Goal: Contribute content: Add original content to the website for others to see

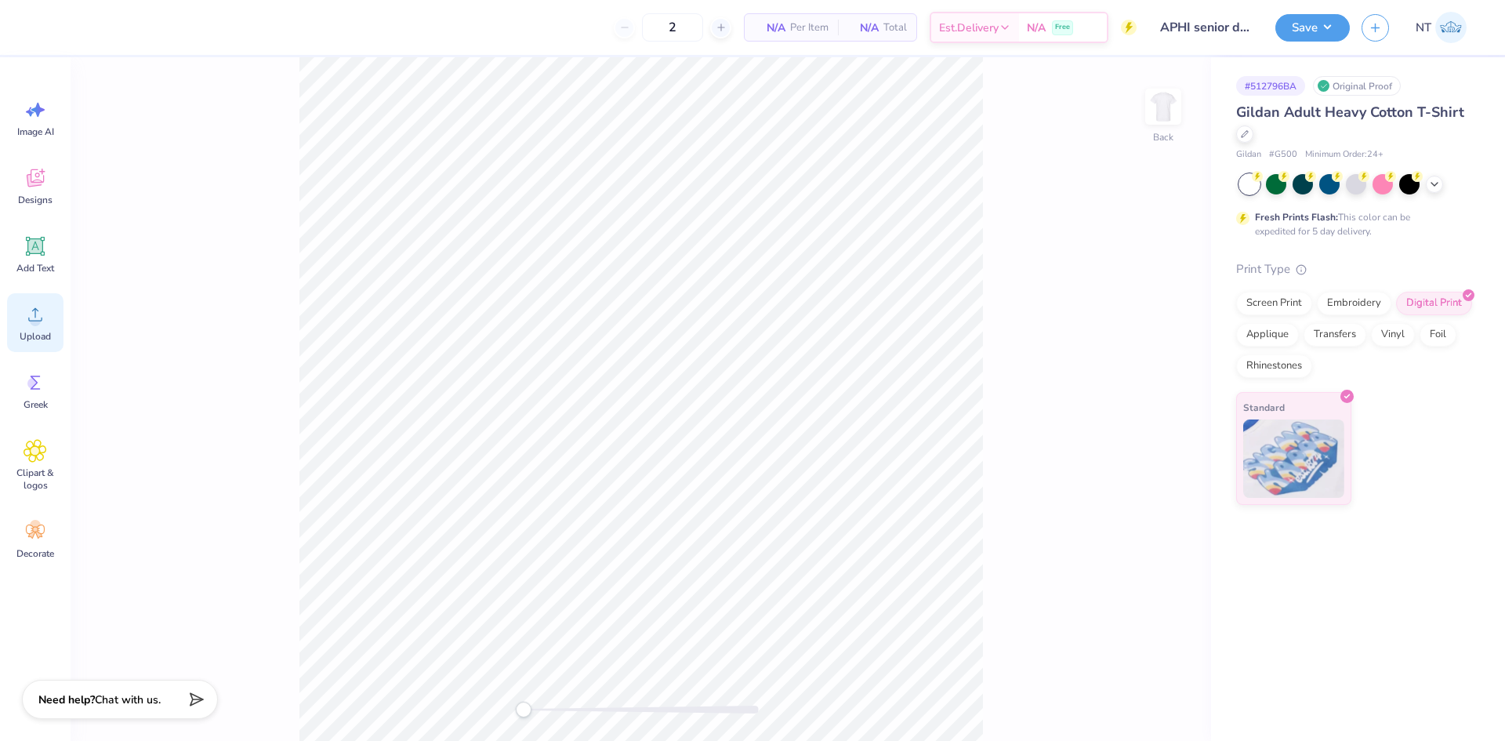
click at [49, 324] on div "Upload" at bounding box center [35, 322] width 56 height 59
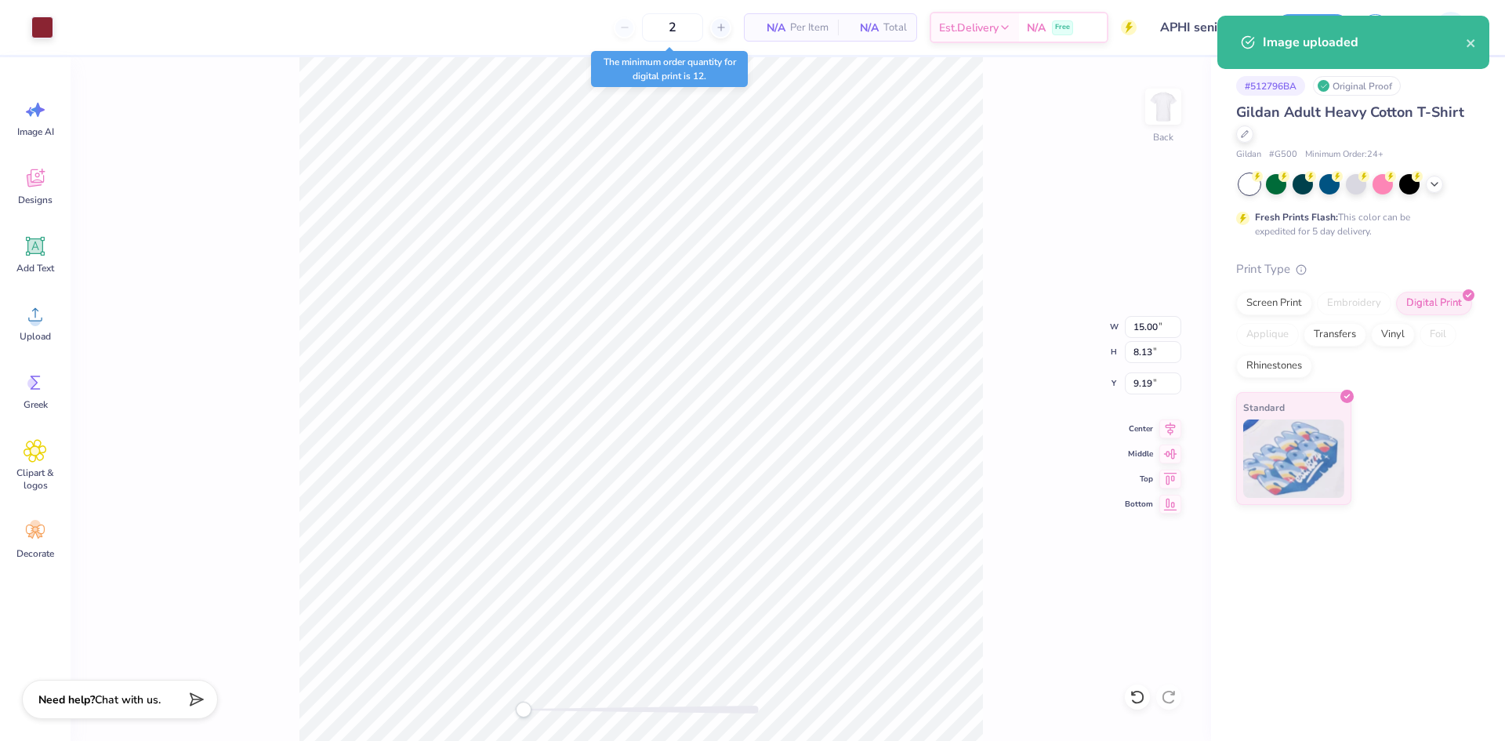
type input "9.73"
type input "5.27"
type input "12.04"
click at [1140, 328] on input "9.73" at bounding box center [1153, 327] width 56 height 22
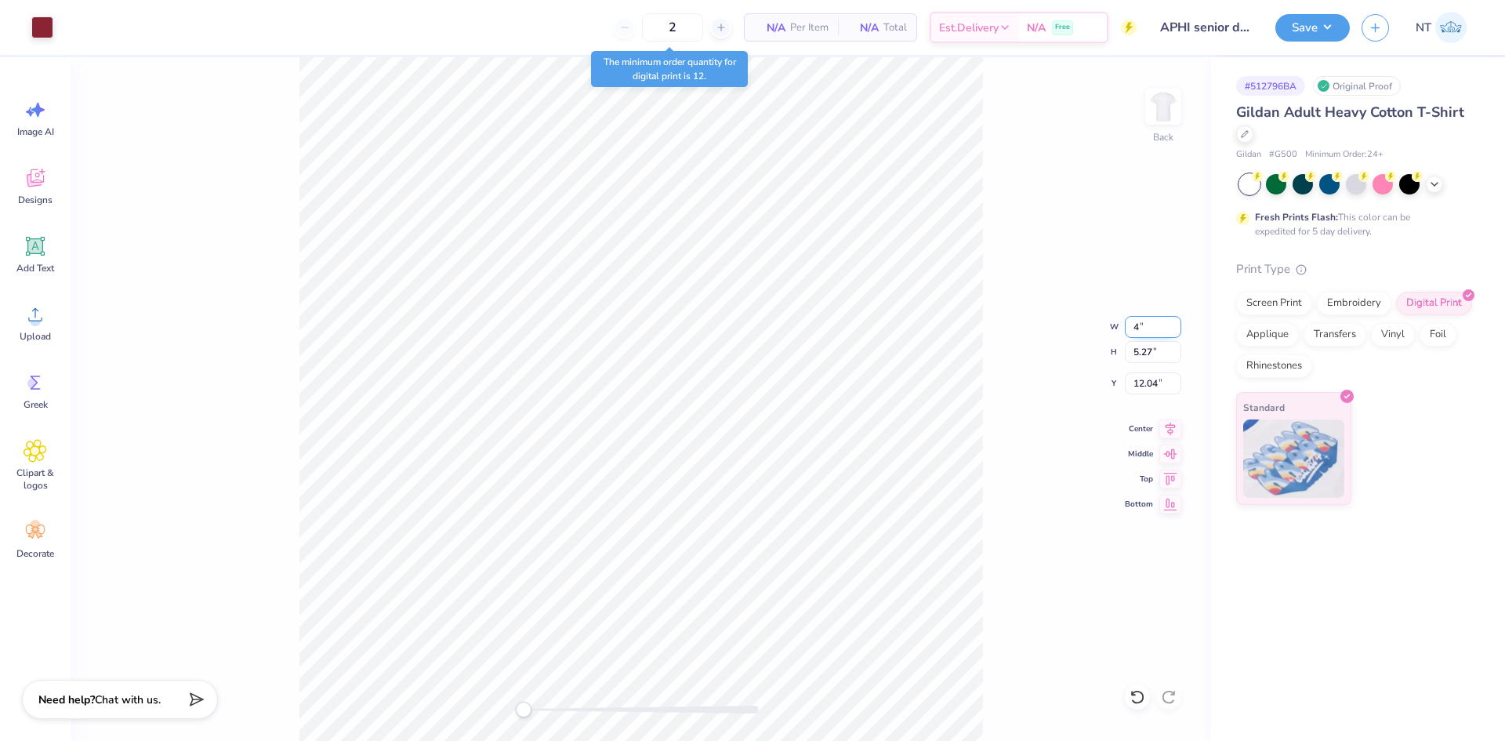
type input "4.00"
type input "2.17"
type input "9.81"
click at [1035, 370] on div "Back W 4.00 4.00 " H 2.17 2.17 " Y 9.81 9.81 " Center Middle Top Bottom" at bounding box center [641, 398] width 1140 height 683
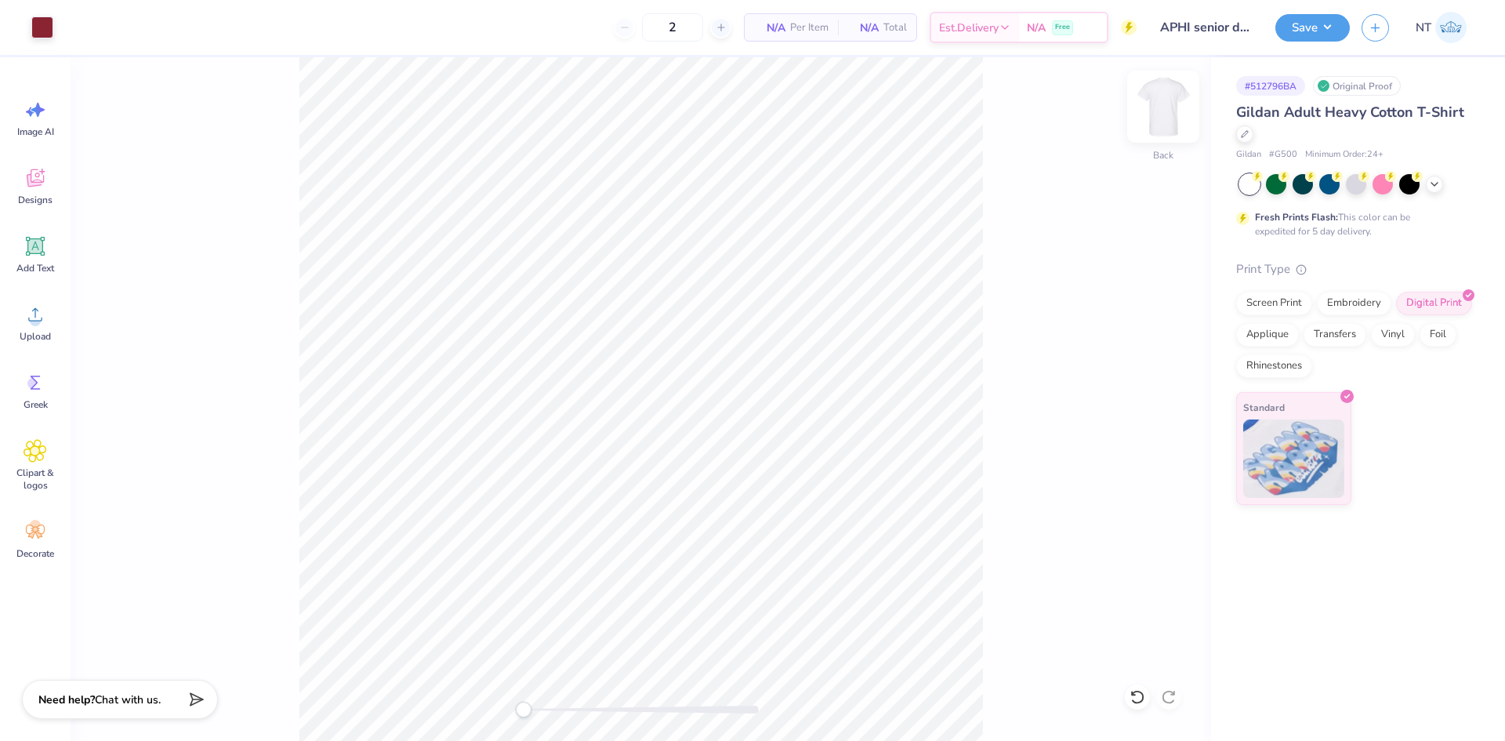
click at [1148, 97] on img at bounding box center [1163, 106] width 63 height 63
click at [44, 314] on icon at bounding box center [36, 315] width 24 height 24
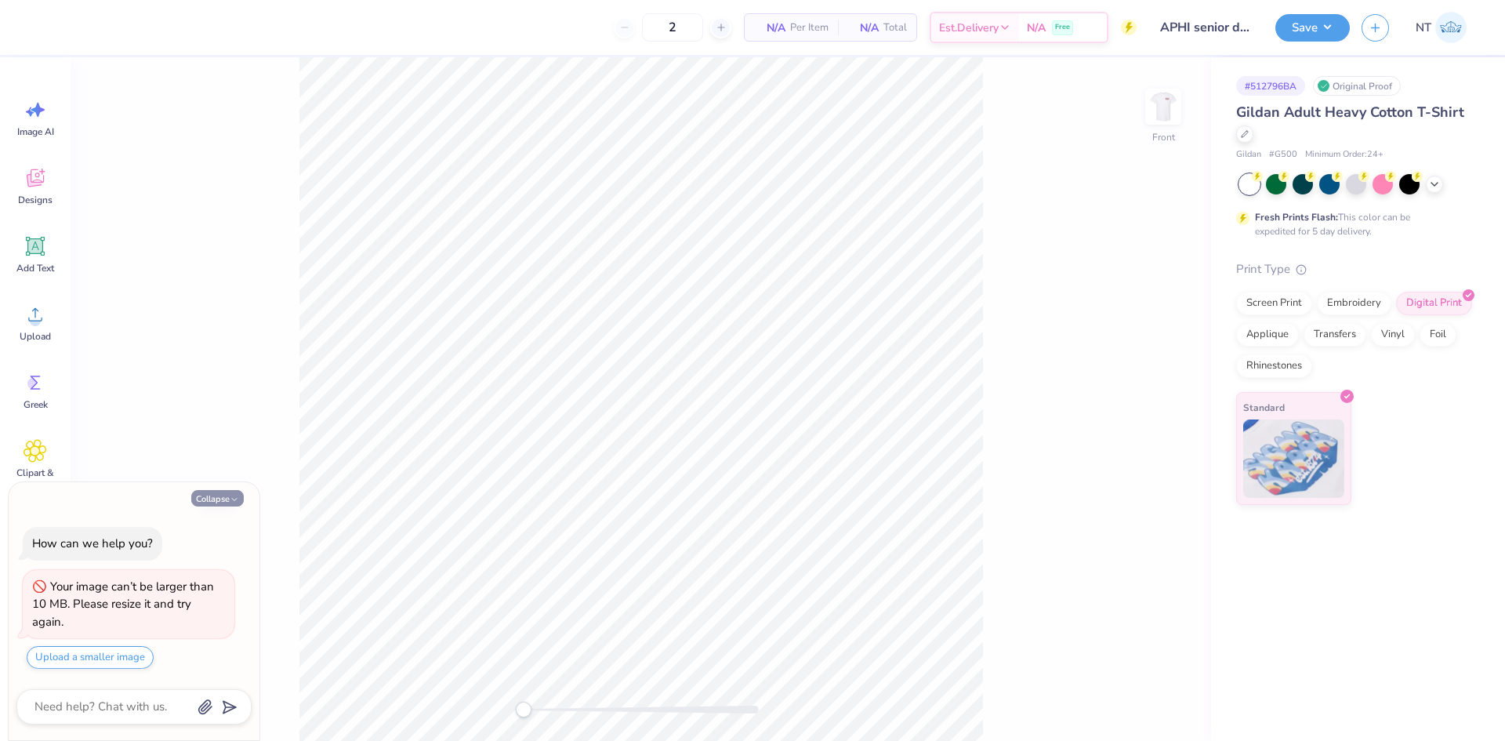
click at [238, 493] on button "Collapse" at bounding box center [217, 498] width 53 height 16
type textarea "x"
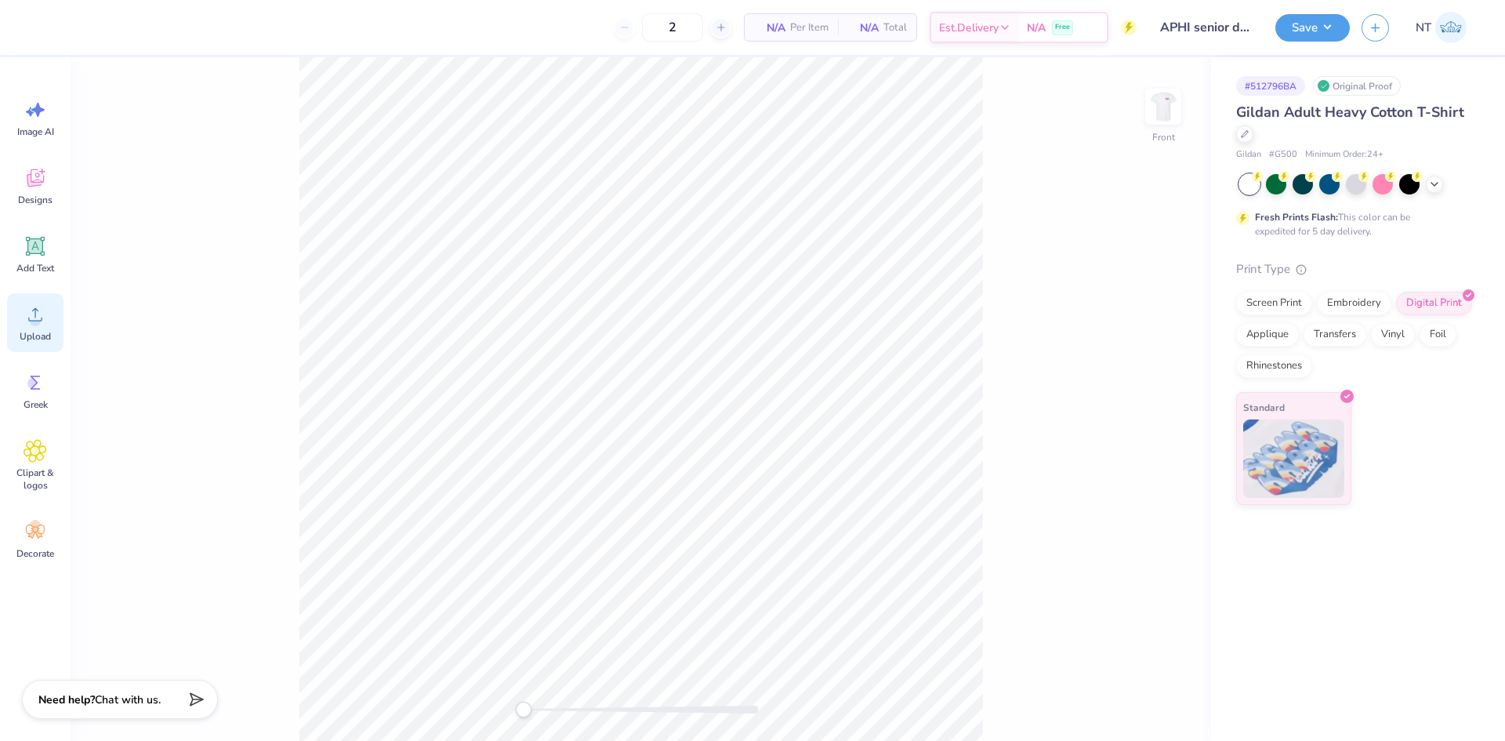
click at [31, 302] on div "Upload" at bounding box center [35, 322] width 56 height 59
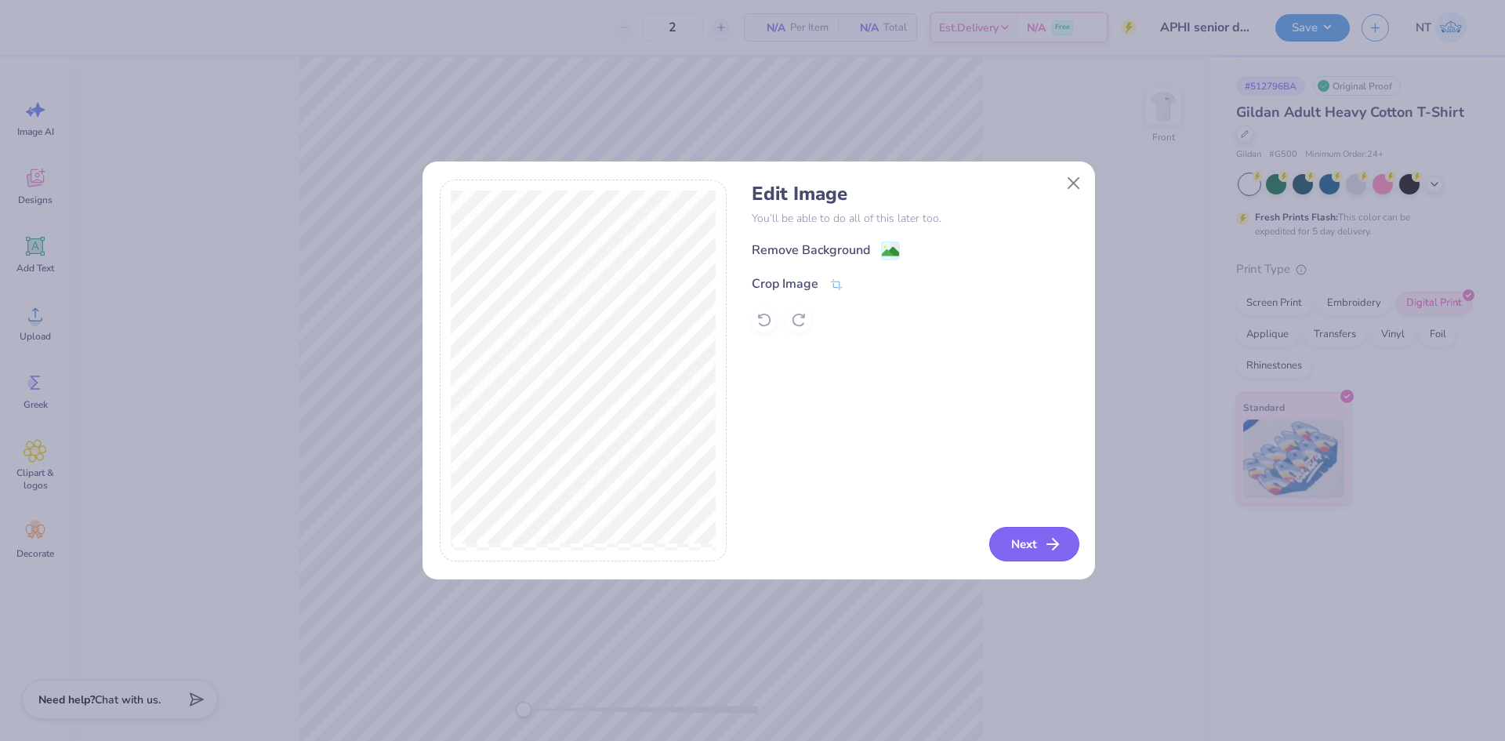
click at [1032, 547] on button "Next" at bounding box center [1034, 544] width 90 height 34
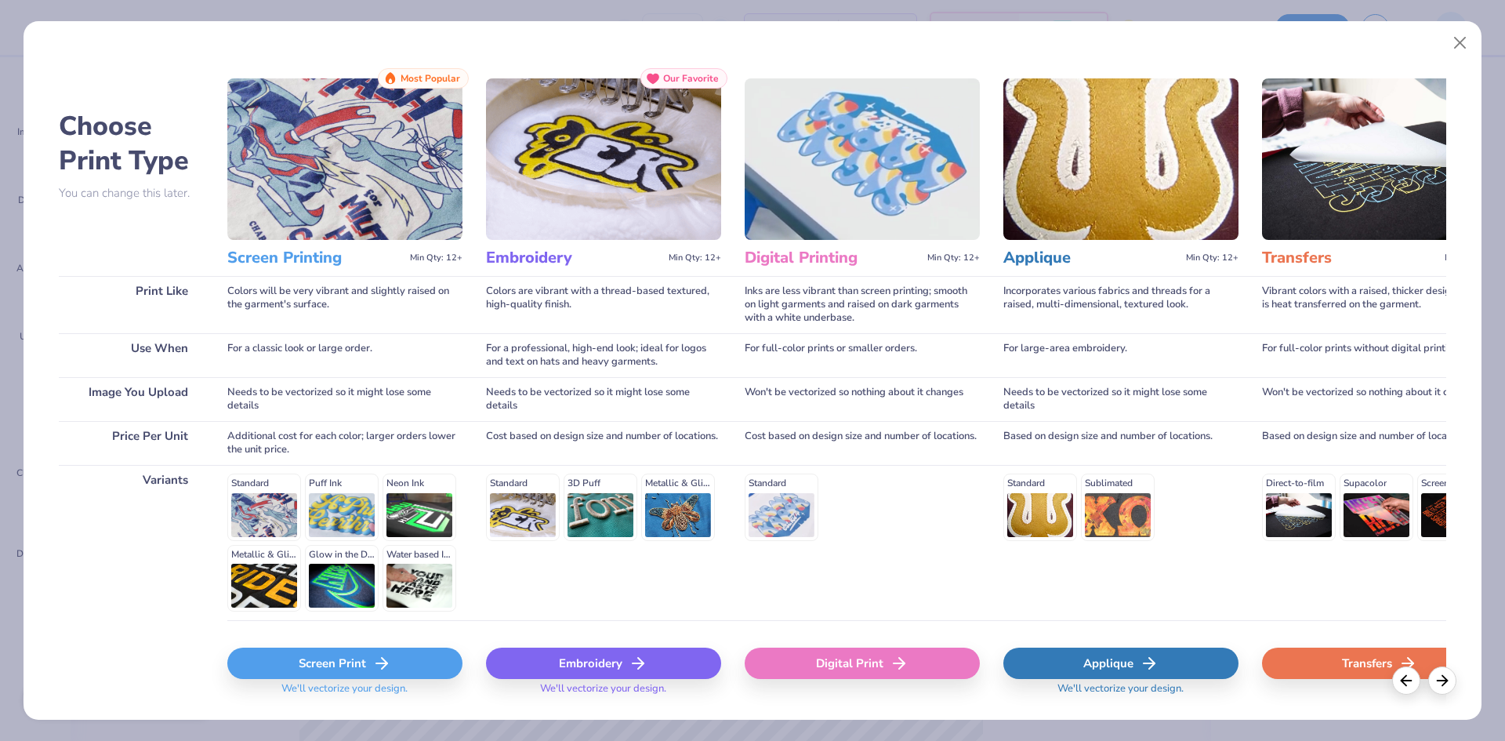
click at [892, 671] on icon at bounding box center [899, 663] width 19 height 19
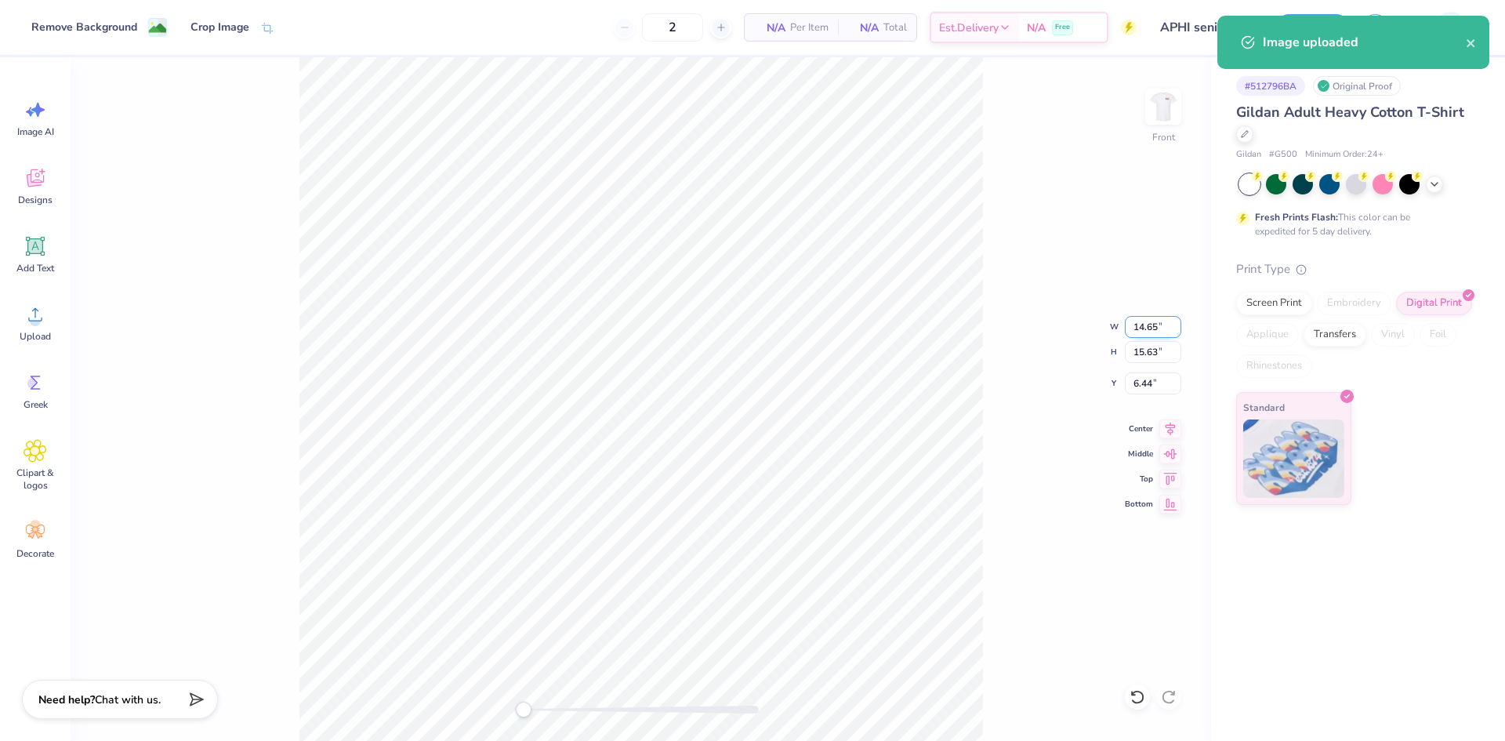
click at [1142, 334] on input "14.65" at bounding box center [1153, 327] width 56 height 22
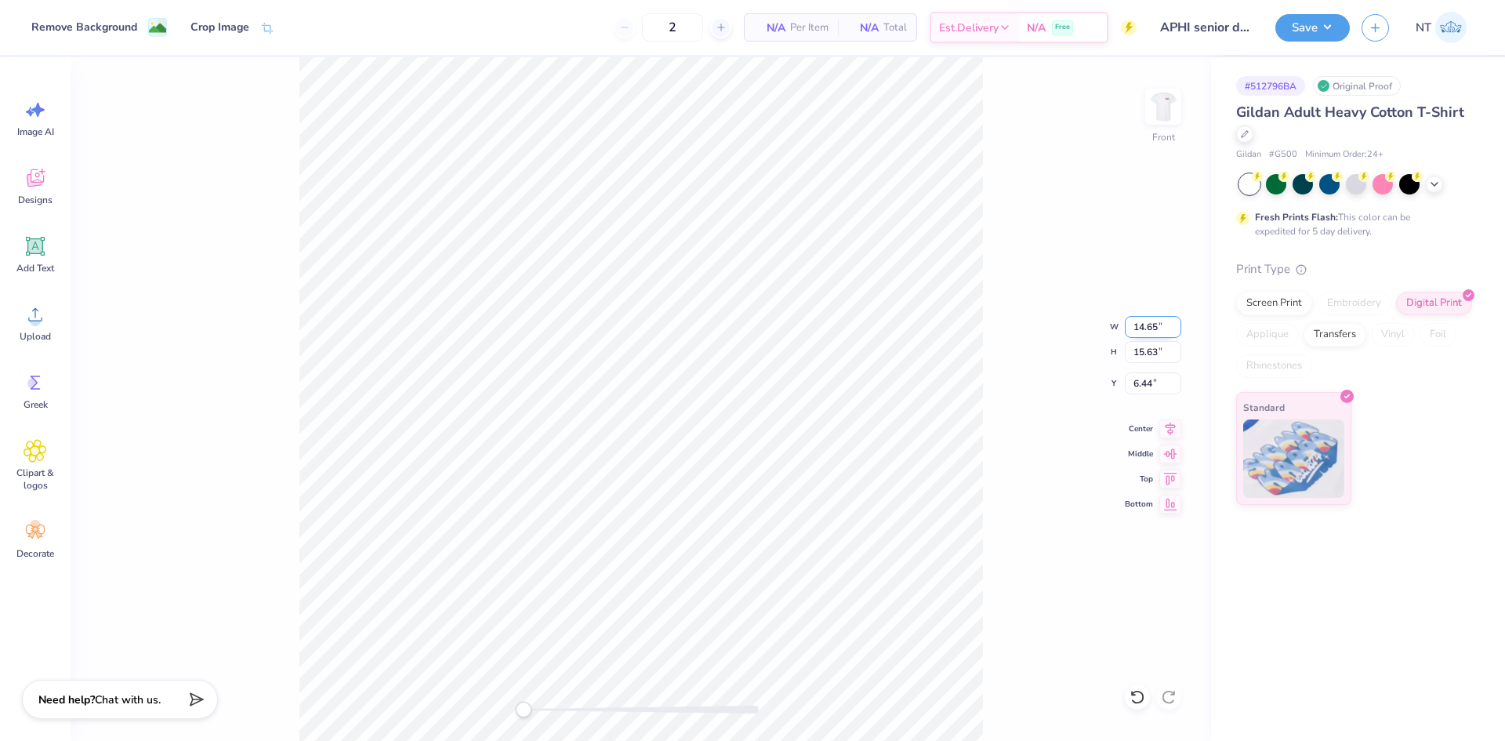
click at [1134, 330] on input "14.65" at bounding box center [1153, 327] width 56 height 22
type input "14.00"
type input "14.94"
click at [1144, 380] on input "6.78" at bounding box center [1153, 383] width 56 height 22
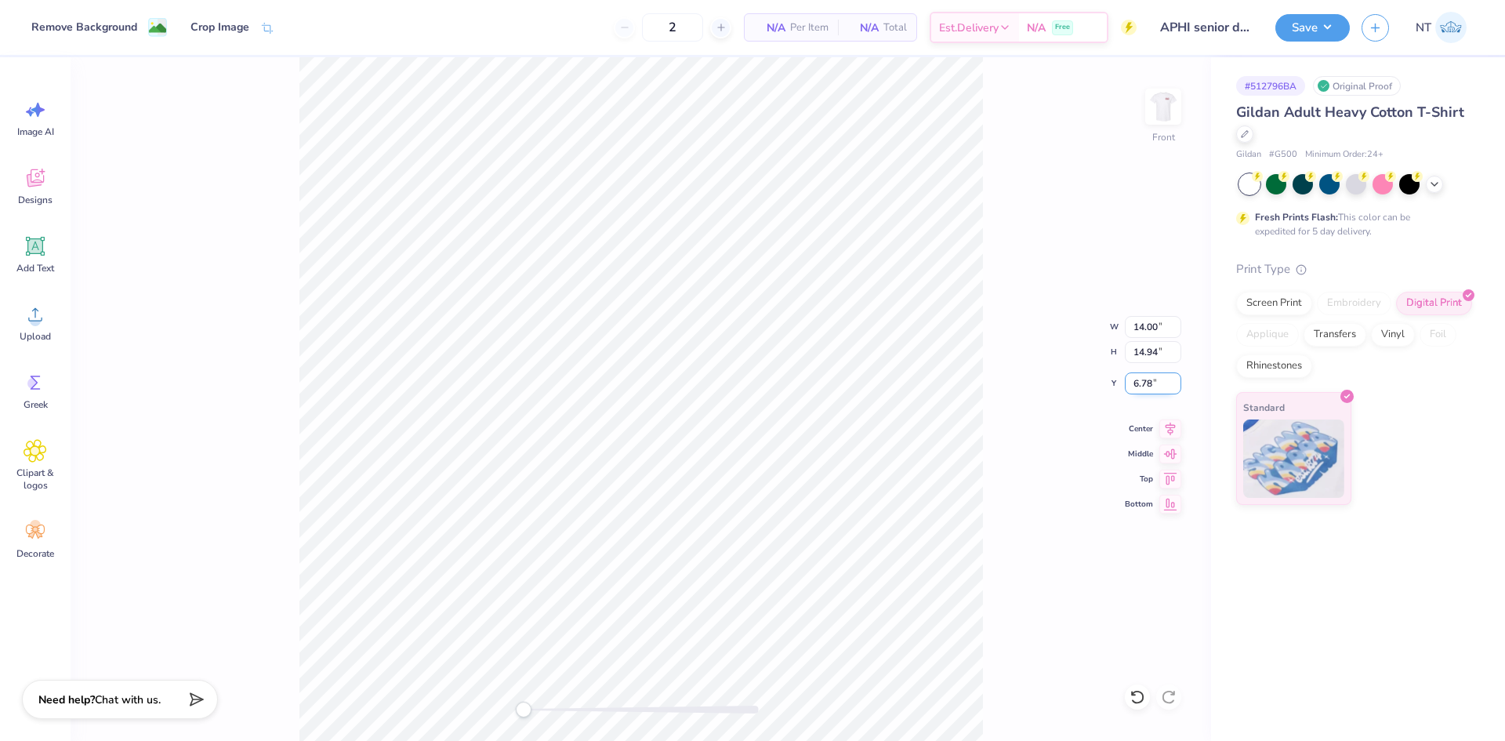
click at [1144, 380] on input "6.78" at bounding box center [1153, 383] width 56 height 22
type input "3"
click at [1028, 611] on div "Front" at bounding box center [641, 398] width 1140 height 683
click at [910, 740] on html "2 N/A Per Item N/A Total Est. Delivery N/A Free Design Title APHI senior dads w…" at bounding box center [752, 370] width 1505 height 741
click at [1166, 111] on img at bounding box center [1163, 106] width 63 height 63
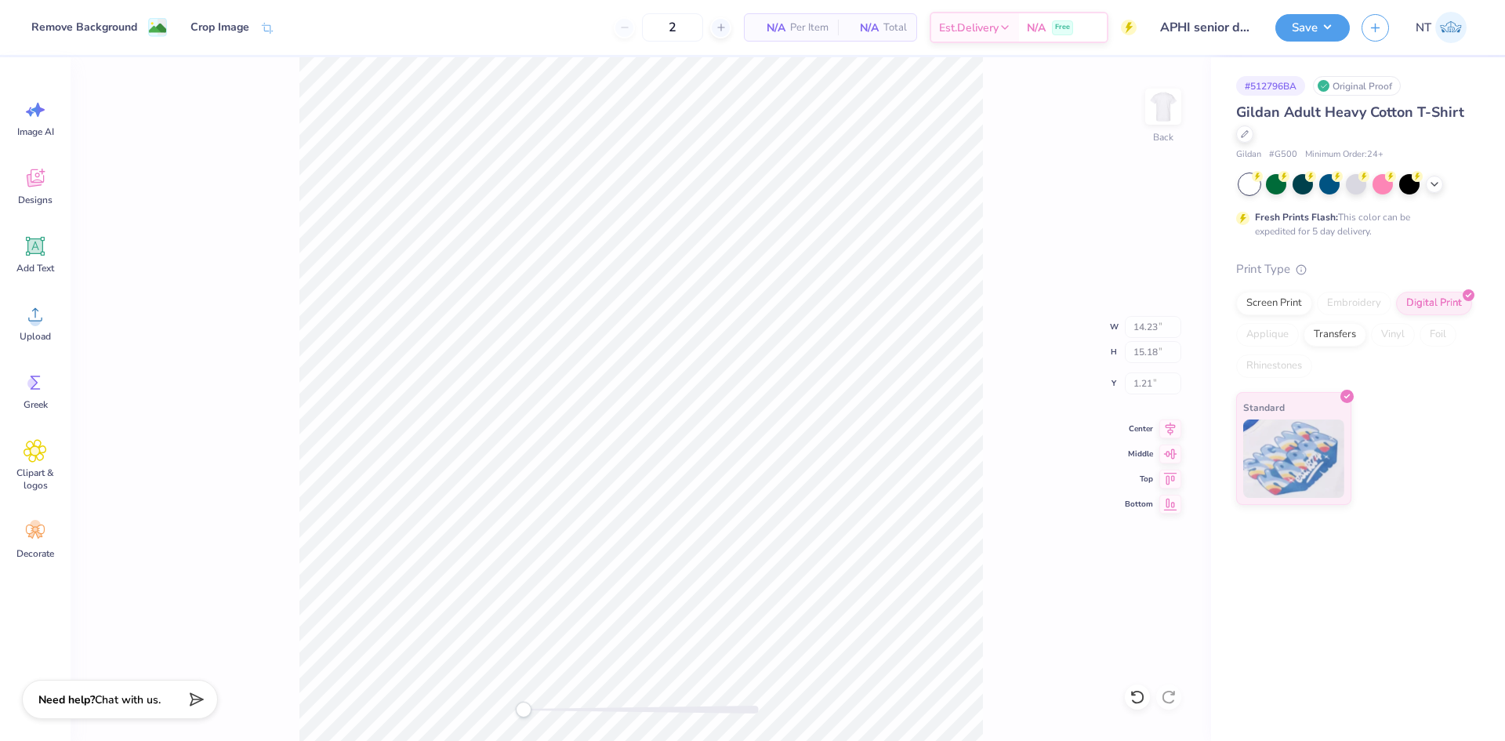
type input "14.23"
type input "15.18"
type input "1.21"
type input "4.00"
type input "2.17"
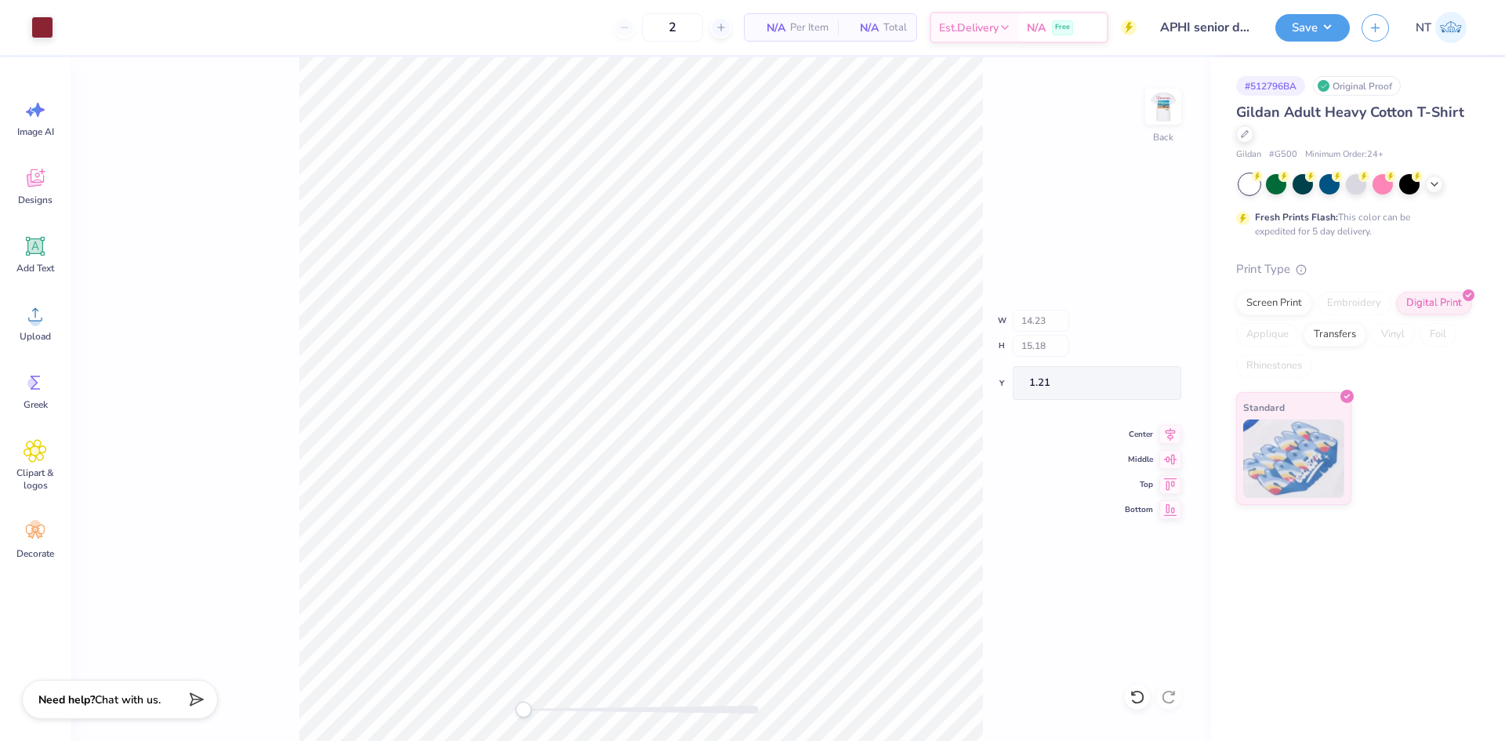
type input "3.00"
click at [1301, 29] on button "Save" at bounding box center [1312, 25] width 74 height 27
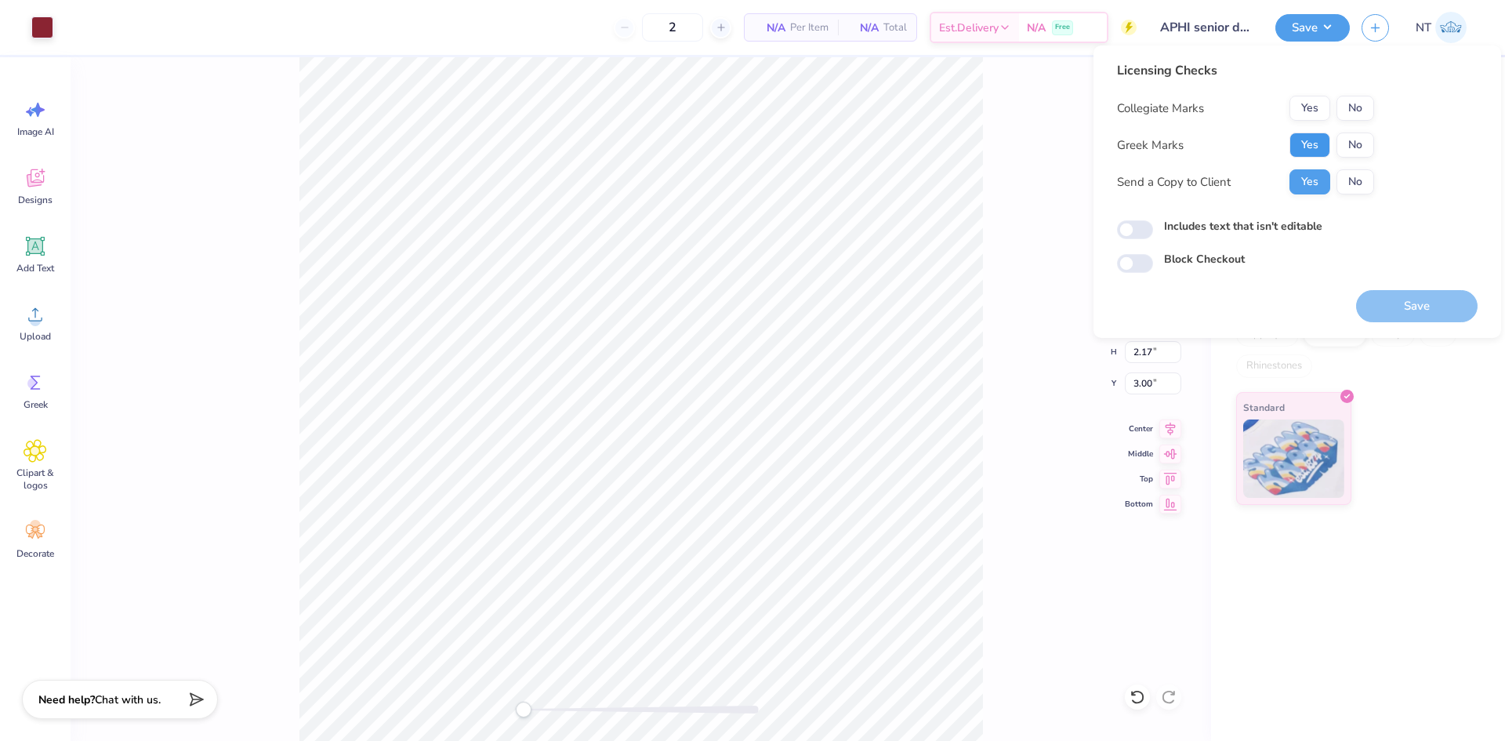
click at [1308, 143] on button "Yes" at bounding box center [1309, 144] width 41 height 25
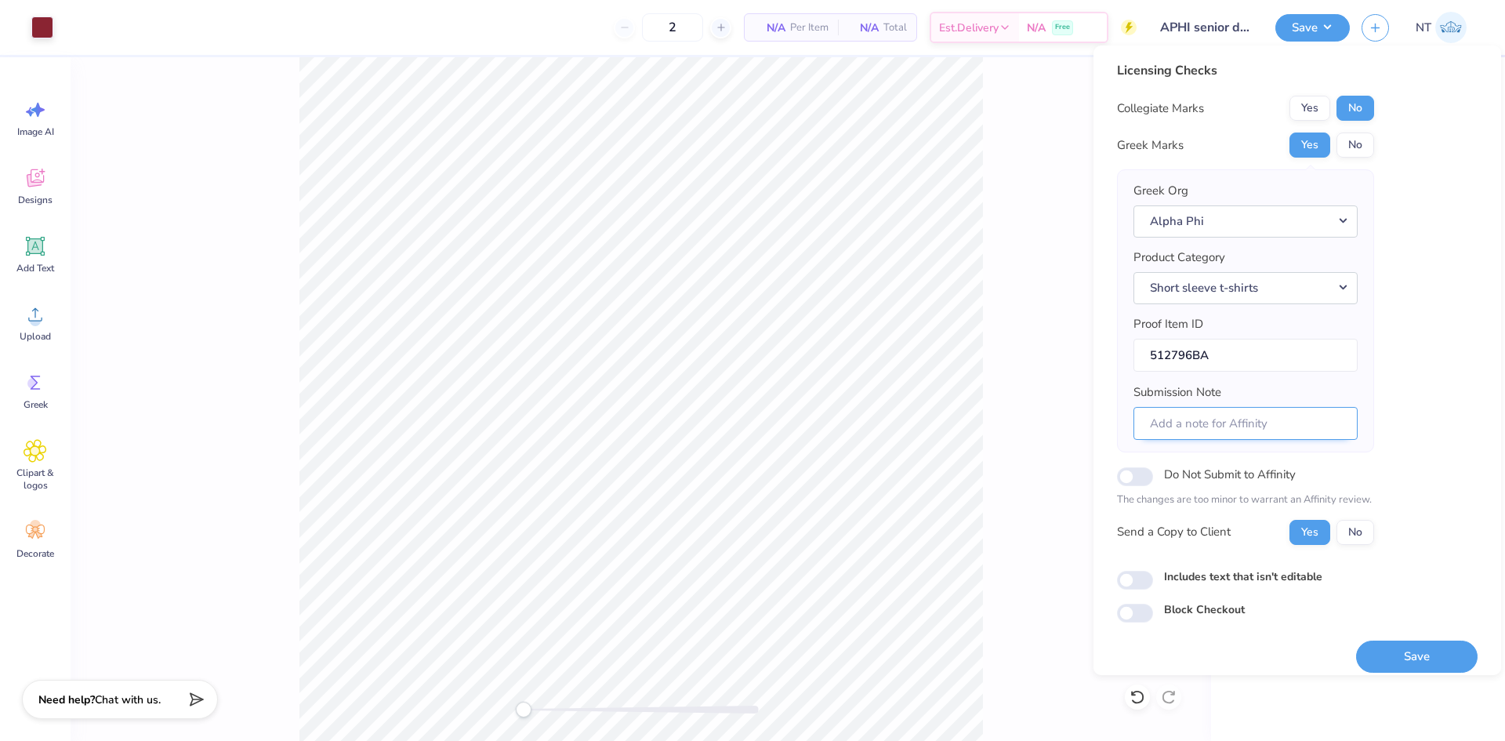
scroll to position [13, 0]
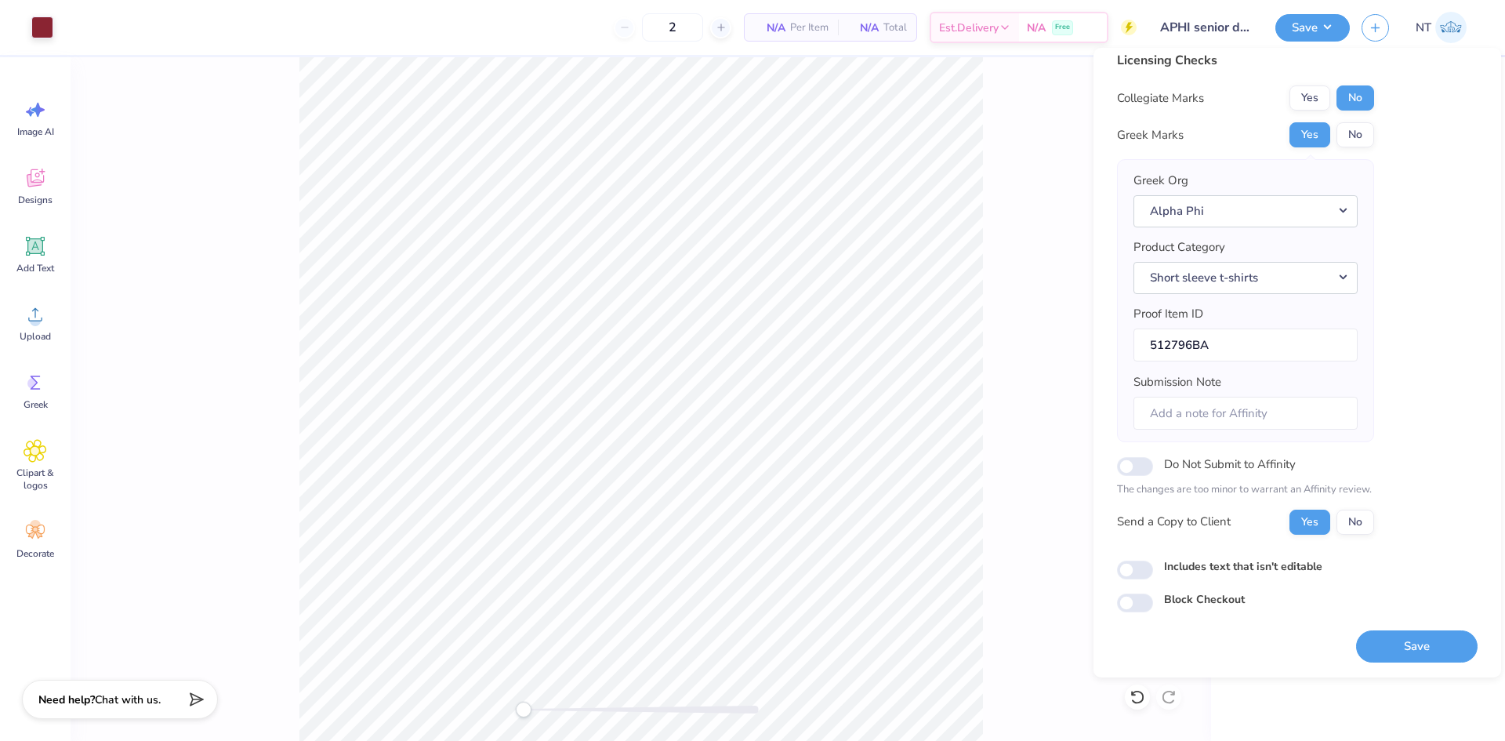
click at [1198, 561] on label "Includes text that isn't editable" at bounding box center [1243, 566] width 158 height 16
click at [1153, 561] on input "Includes text that isn't editable" at bounding box center [1135, 569] width 36 height 19
checkbox input "true"
click at [1376, 636] on button "Save" at bounding box center [1416, 646] width 121 height 32
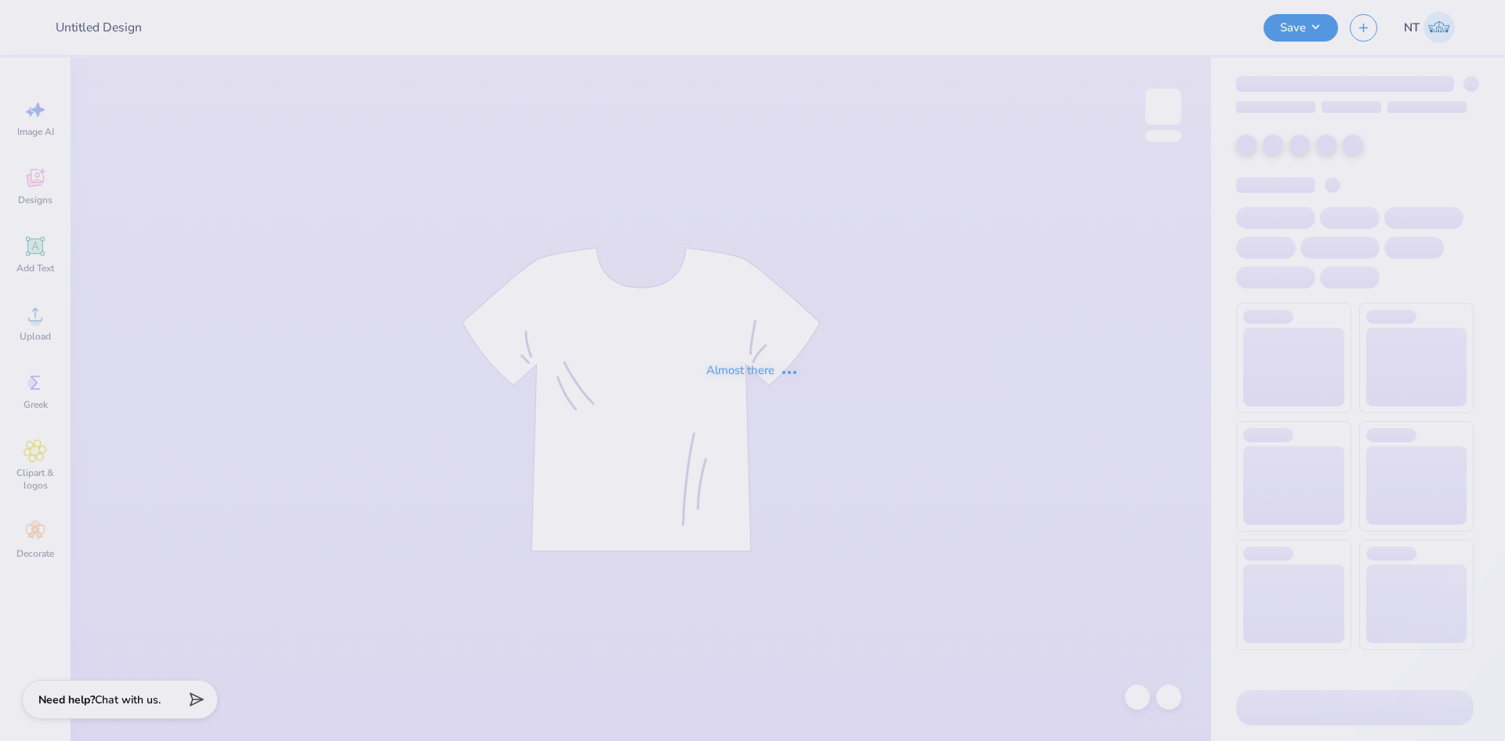
type input "Laf Pi Phi Dance Philo"
